Goal: Task Accomplishment & Management: Use online tool/utility

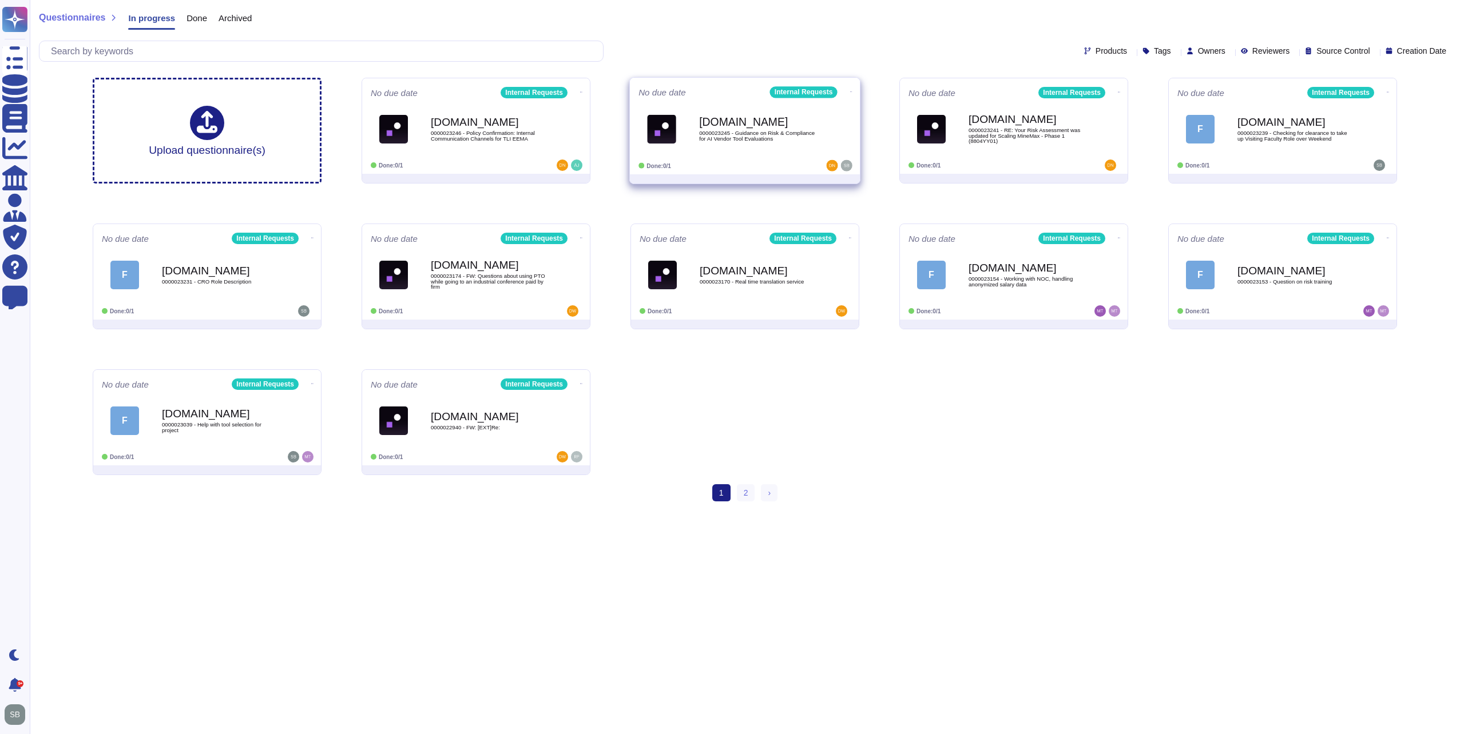
click at [836, 136] on span "[DOMAIN_NAME] 0000023245 - Guidance on Risk & Compliance for AI Vendor Tool Eva…" at bounding box center [744, 129] width 213 height 46
click at [713, 145] on div "[DOMAIN_NAME] 0000023245 - Guidance on Risk & Compliance for AI Vendor Tool Eva…" at bounding box center [757, 129] width 116 height 46
